Goal: Information Seeking & Learning: Learn about a topic

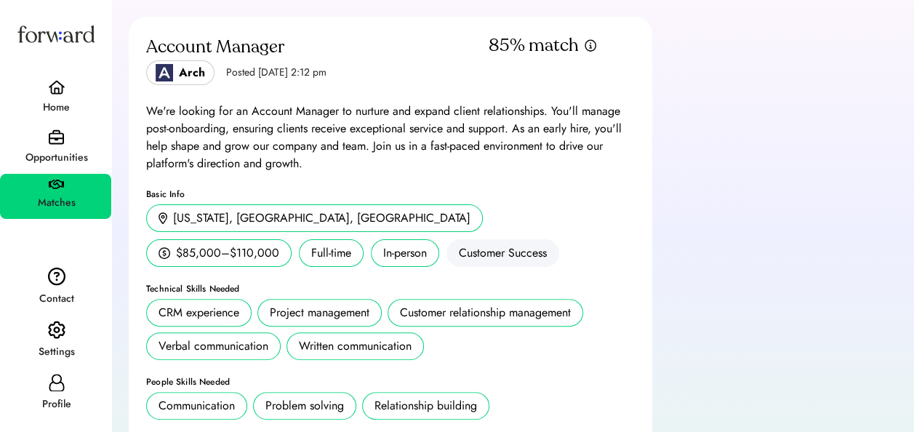
scroll to position [150, 0]
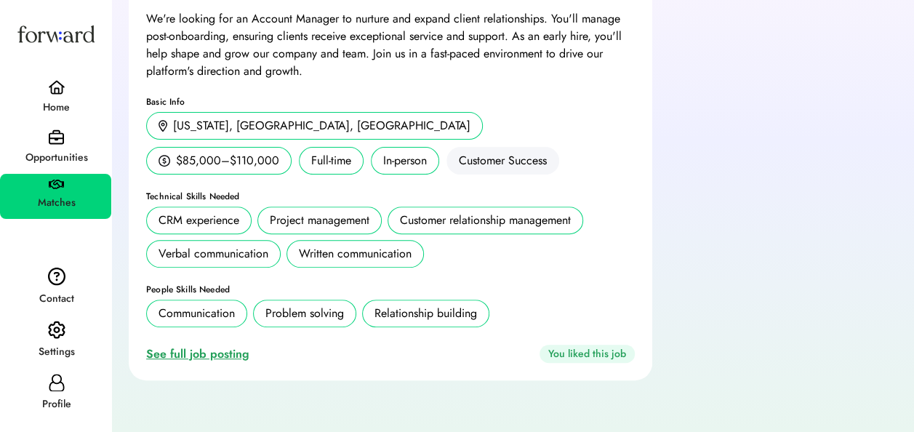
click at [217, 355] on div "See full job posting" at bounding box center [200, 353] width 109 height 17
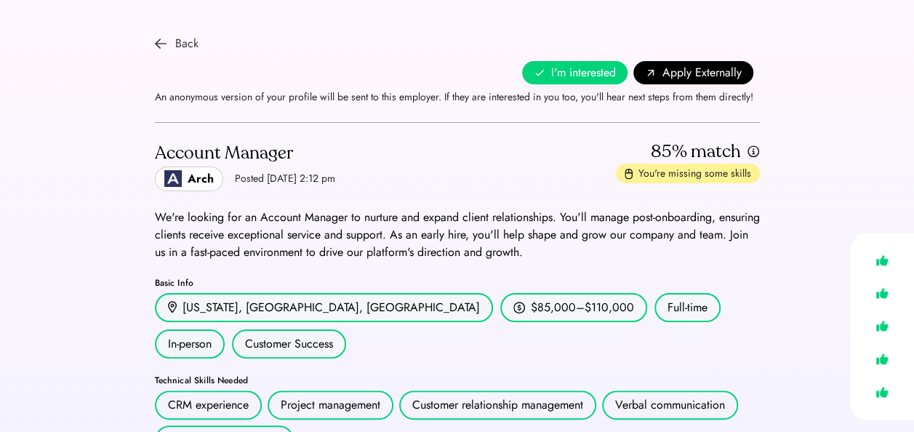
click at [165, 45] on img at bounding box center [161, 44] width 12 height 12
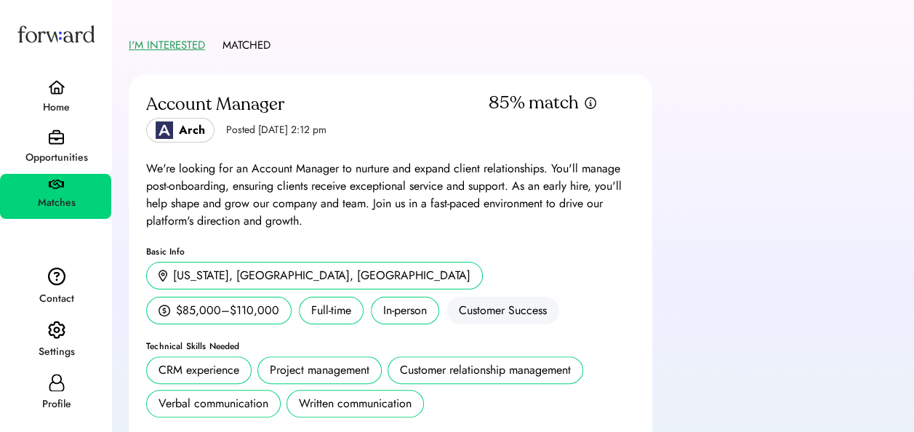
click at [71, 77] on div "Home" at bounding box center [55, 98] width 111 height 49
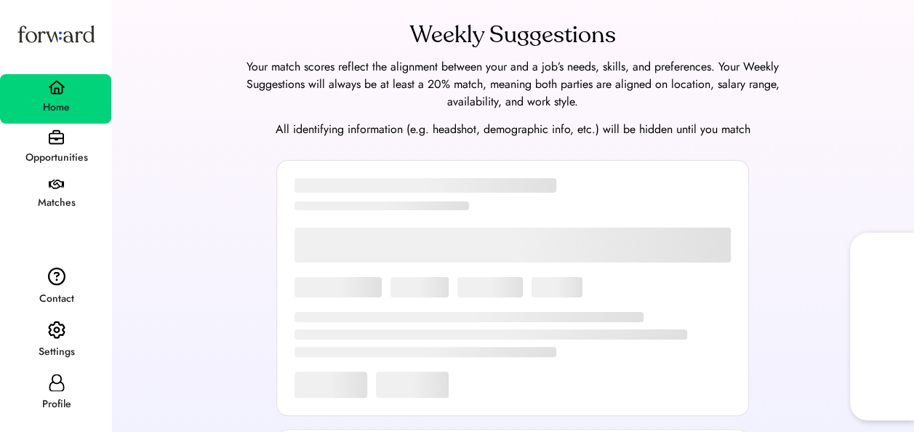
scroll to position [93, 0]
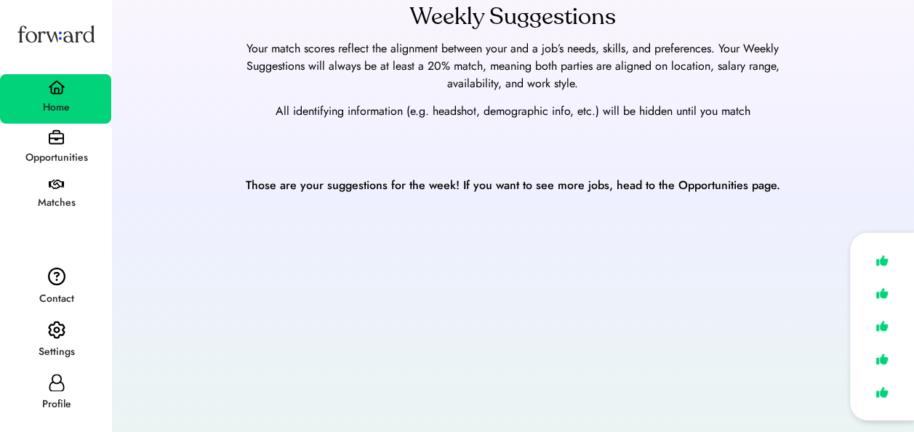
click at [46, 154] on div "Opportunities" at bounding box center [56, 157] width 110 height 17
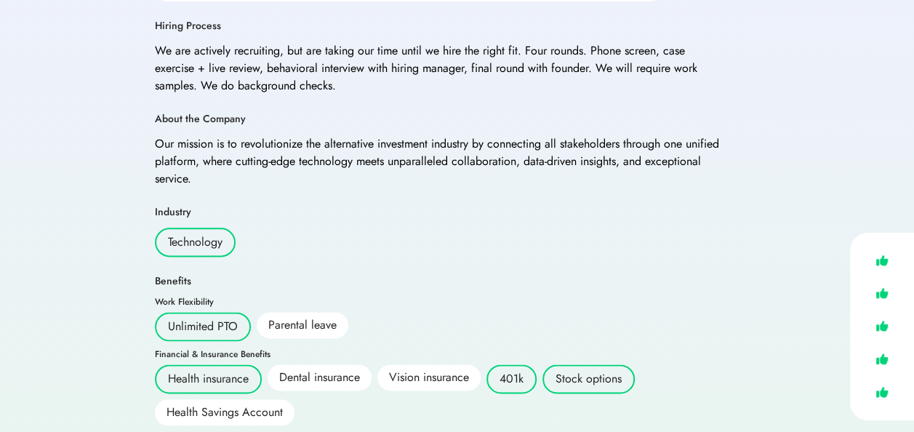
scroll to position [801, 0]
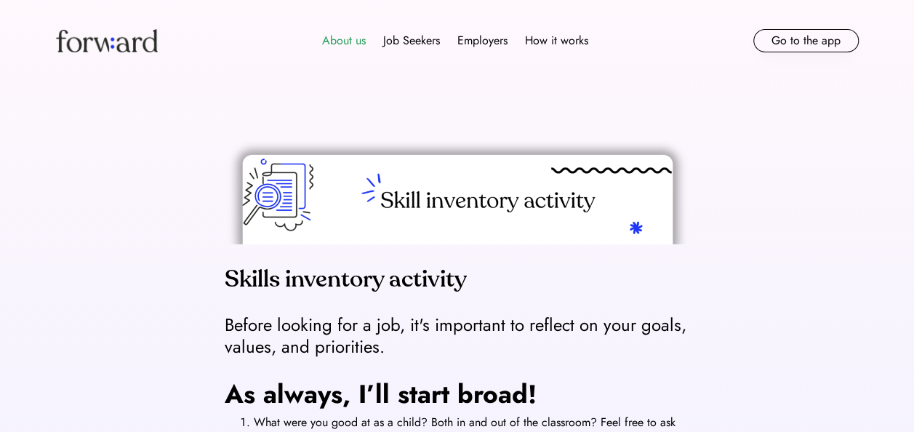
click at [336, 42] on div "About us" at bounding box center [344, 40] width 44 height 17
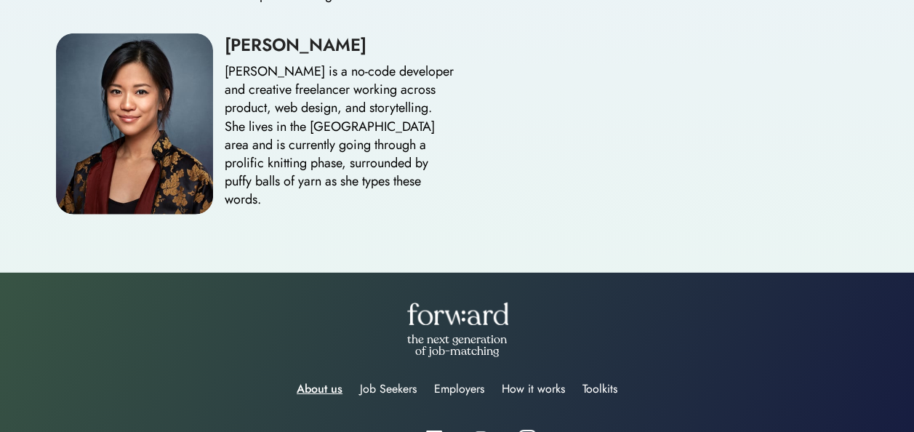
scroll to position [2171, 0]
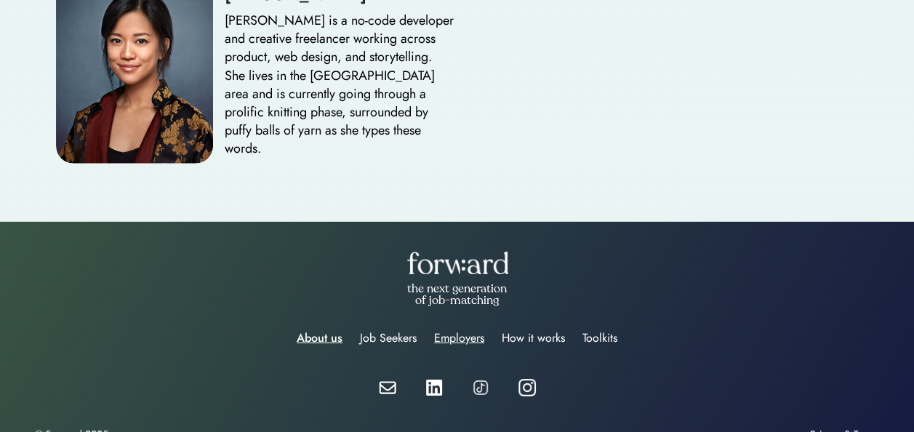
click at [470, 329] on div "Employers" at bounding box center [459, 337] width 50 height 17
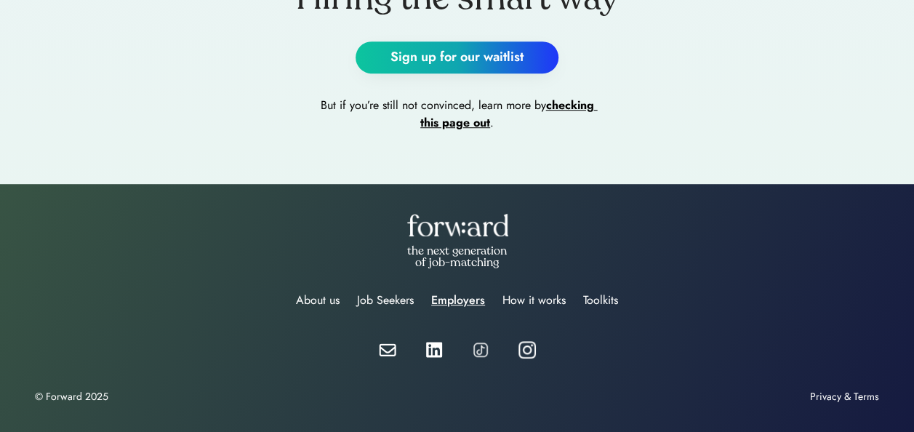
scroll to position [3202, 0]
